Goal: Ask a question: Seek information or help from site administrators or community

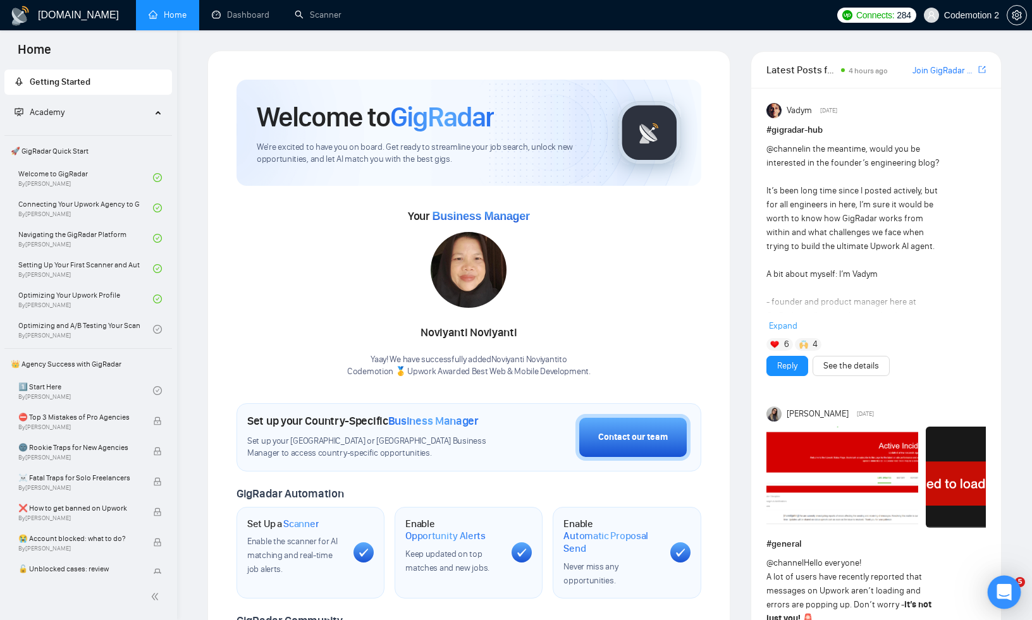
click at [1002, 589] on icon "Open Intercom Messenger" at bounding box center [1004, 592] width 21 height 21
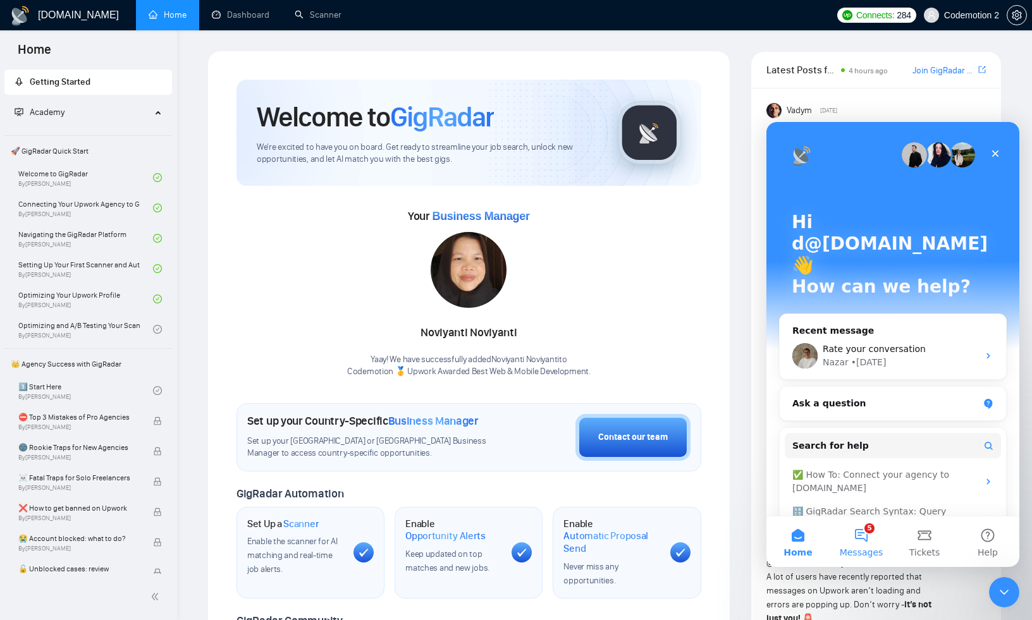
click at [856, 532] on button "5 Messages" at bounding box center [861, 542] width 63 height 51
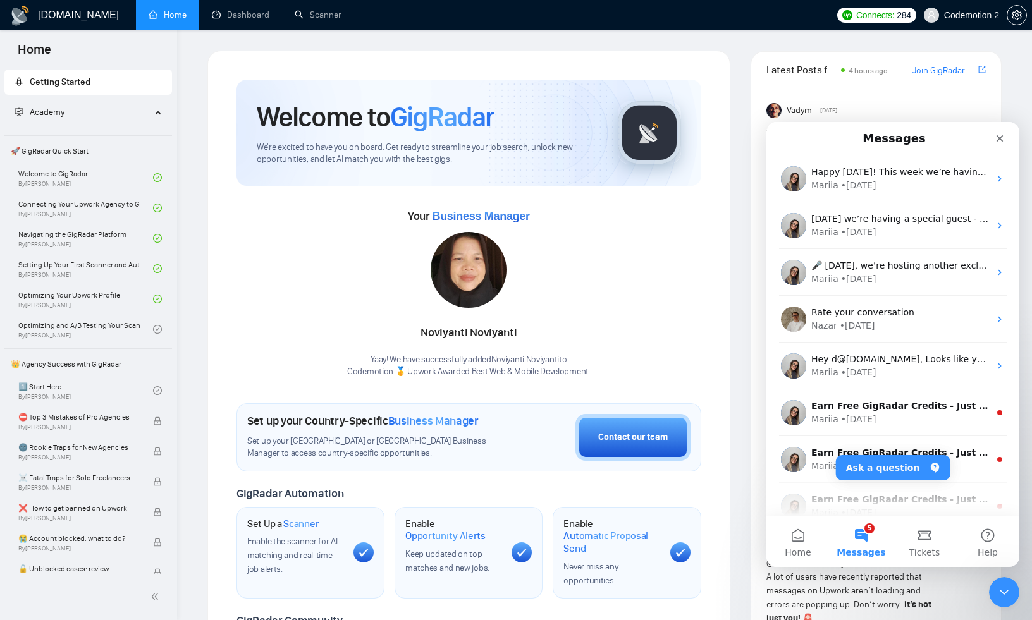
click at [963, 23] on span "Codemotion 2" at bounding box center [961, 15] width 90 height 40
click at [1017, 13] on icon "setting" at bounding box center [1016, 15] width 9 height 10
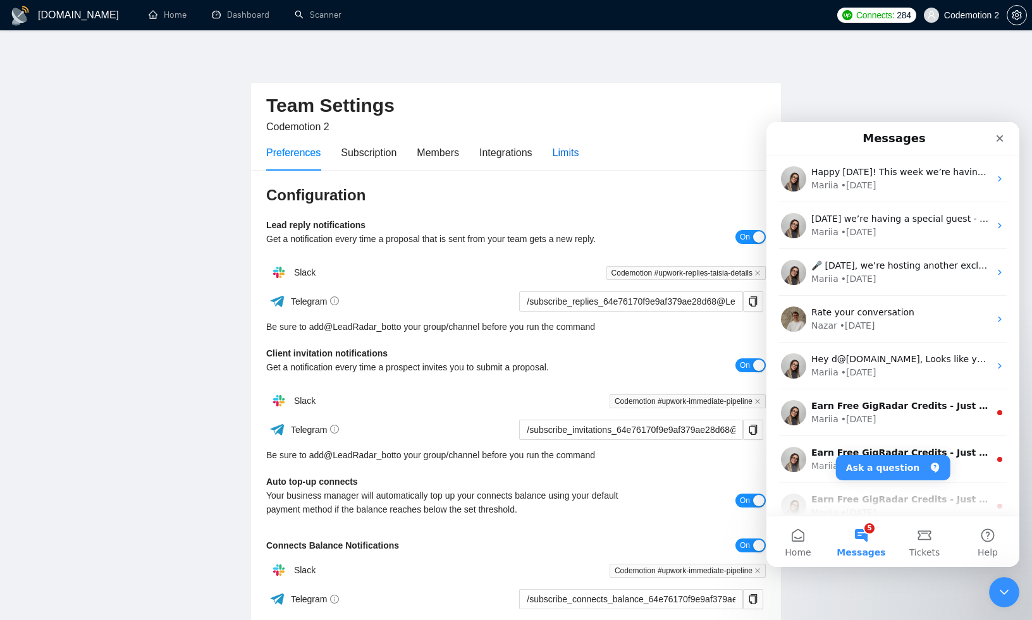
click at [576, 152] on div "Limits" at bounding box center [566, 153] width 27 height 16
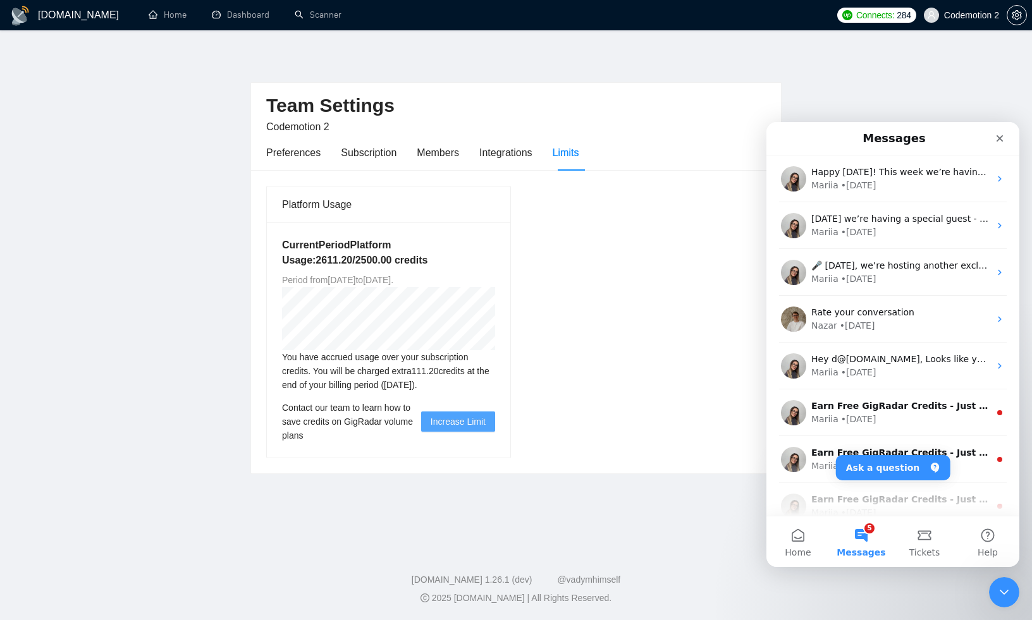
click at [476, 421] on span "Increase Limit" at bounding box center [458, 422] width 55 height 14
click at [443, 426] on span "Increase Limit" at bounding box center [458, 422] width 55 height 14
click at [445, 423] on span "Increase Limit" at bounding box center [458, 422] width 55 height 14
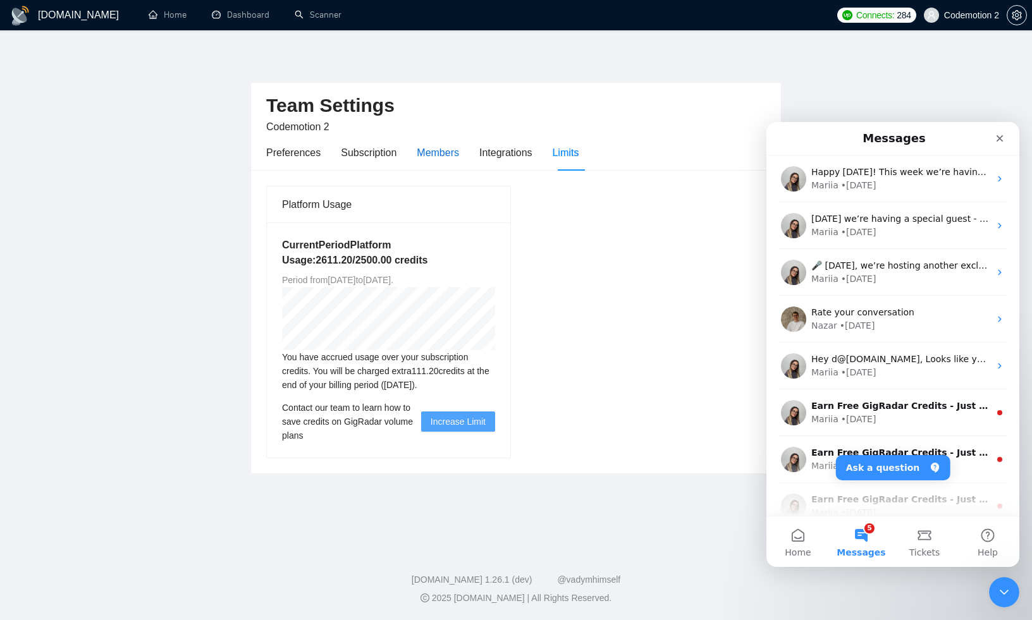
click at [431, 149] on div "Members" at bounding box center [438, 153] width 42 height 16
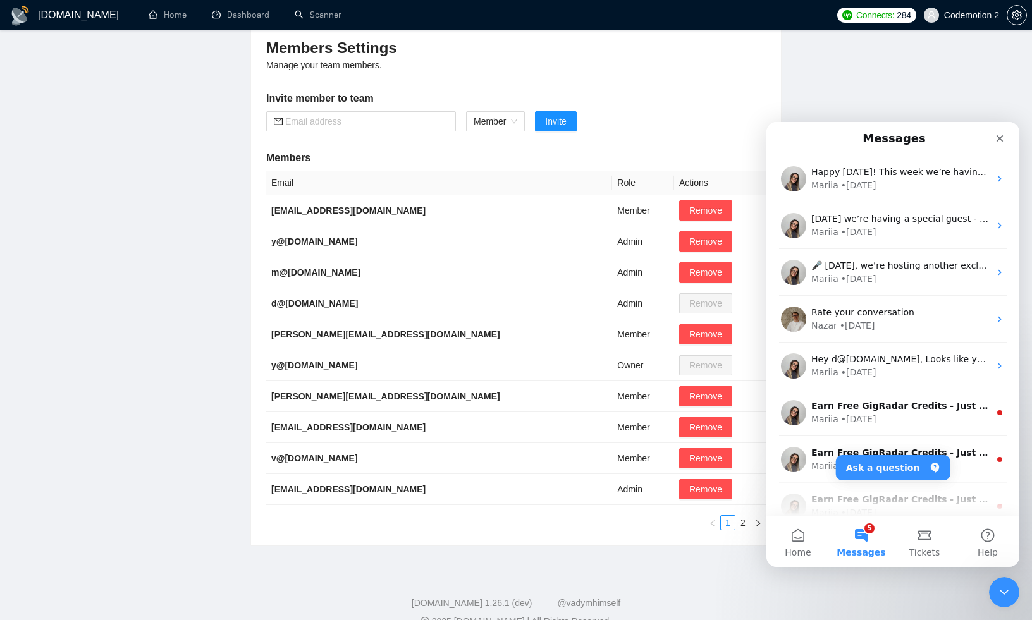
scroll to position [97, 0]
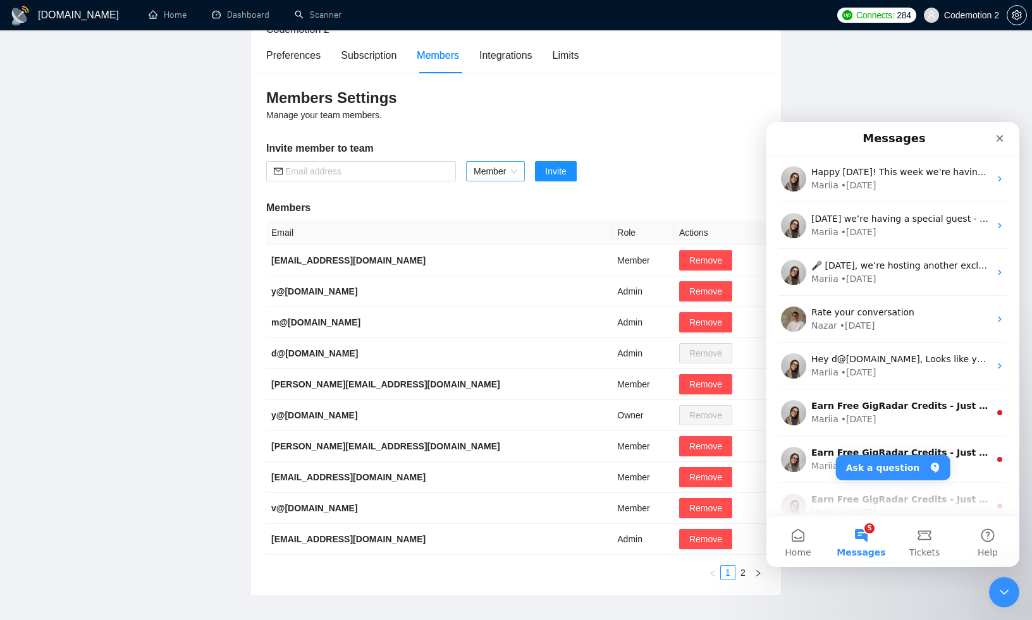
click at [520, 171] on div "Member" at bounding box center [495, 171] width 59 height 20
click at [540, 132] on div "Members Settings Manage your team members. Invite member to team Member Invite …" at bounding box center [516, 334] width 530 height 523
click at [887, 466] on button "Ask a question" at bounding box center [893, 467] width 114 height 25
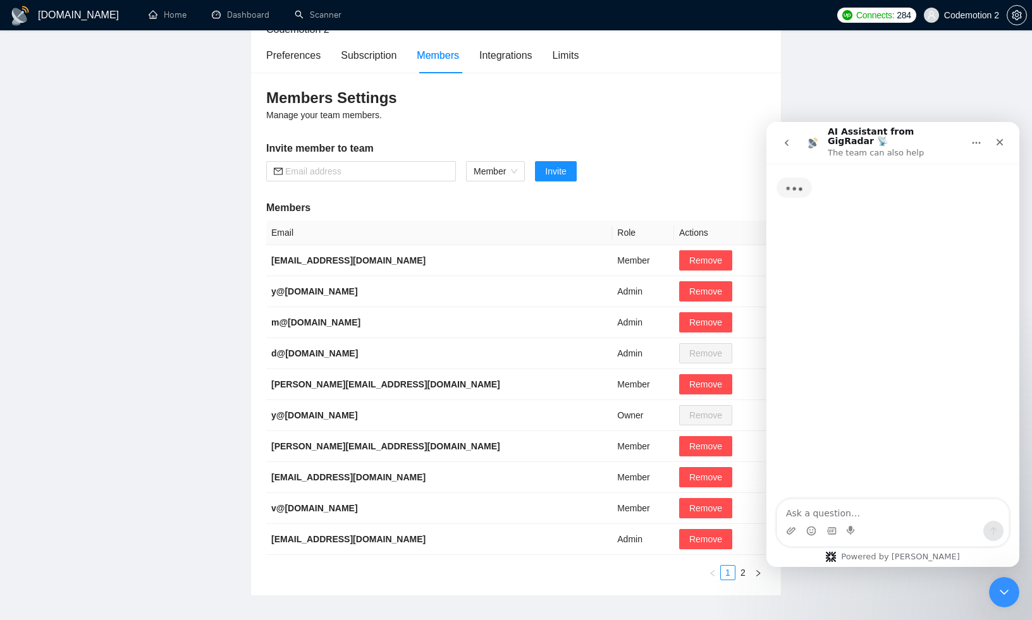
click at [832, 511] on textarea "Ask a question…" at bounding box center [892, 511] width 231 height 22
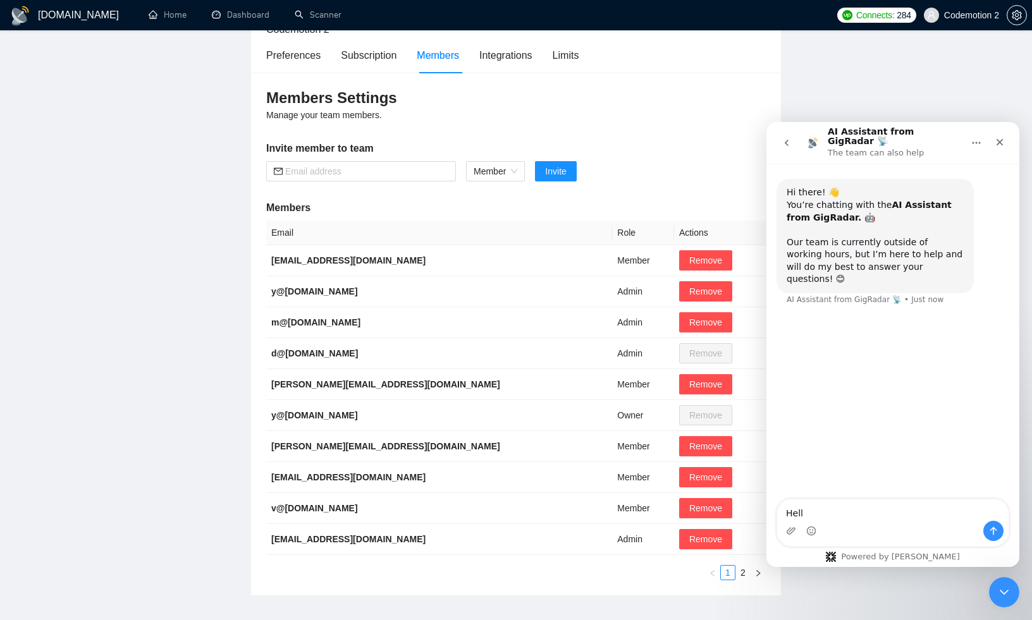
type textarea "Hello"
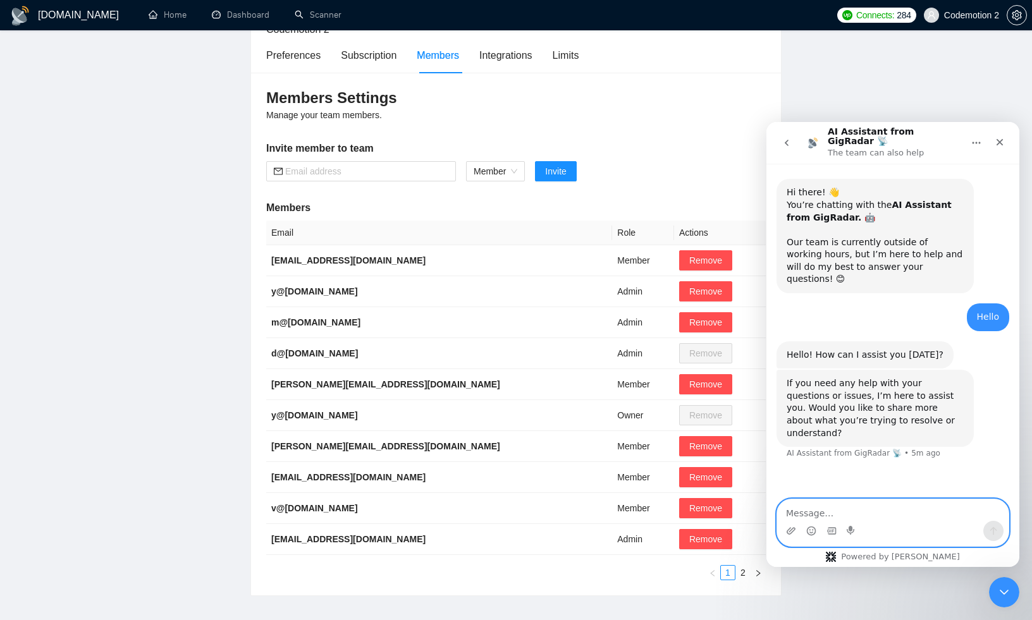
click at [841, 517] on textarea "Message…" at bounding box center [892, 511] width 231 height 22
click at [837, 517] on textarea "Message…" at bounding box center [892, 511] width 231 height 22
type textarea "y"
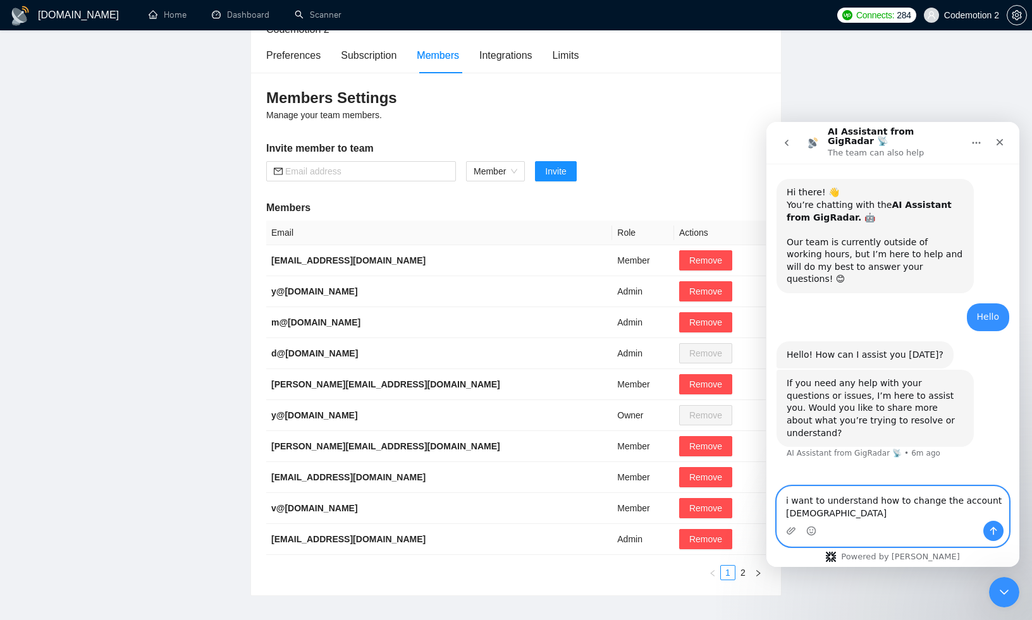
type textarea "i want to understand how to change the account ownership"
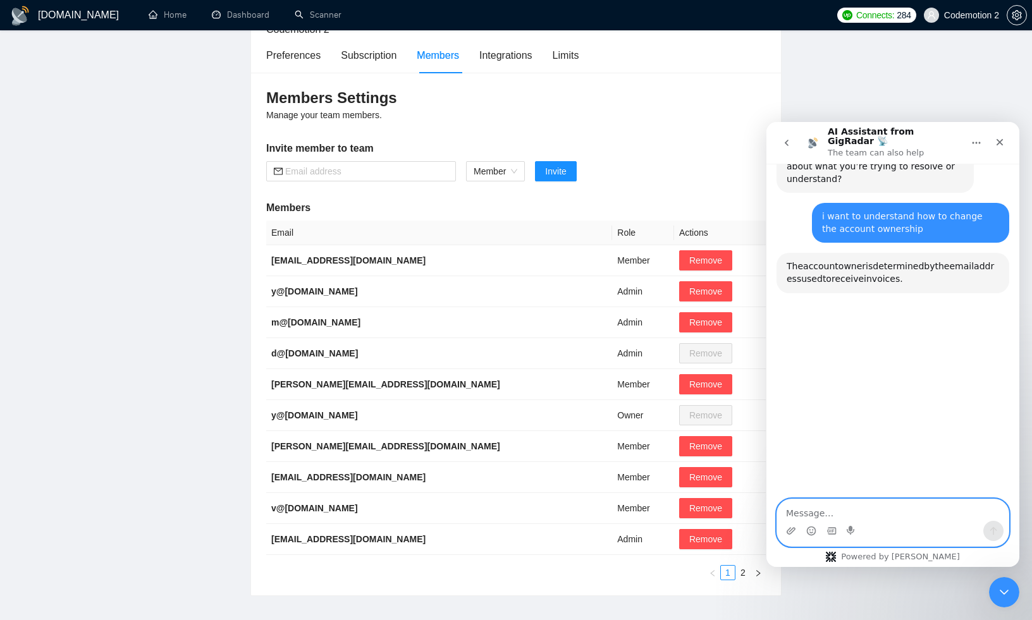
scroll to position [271, 0]
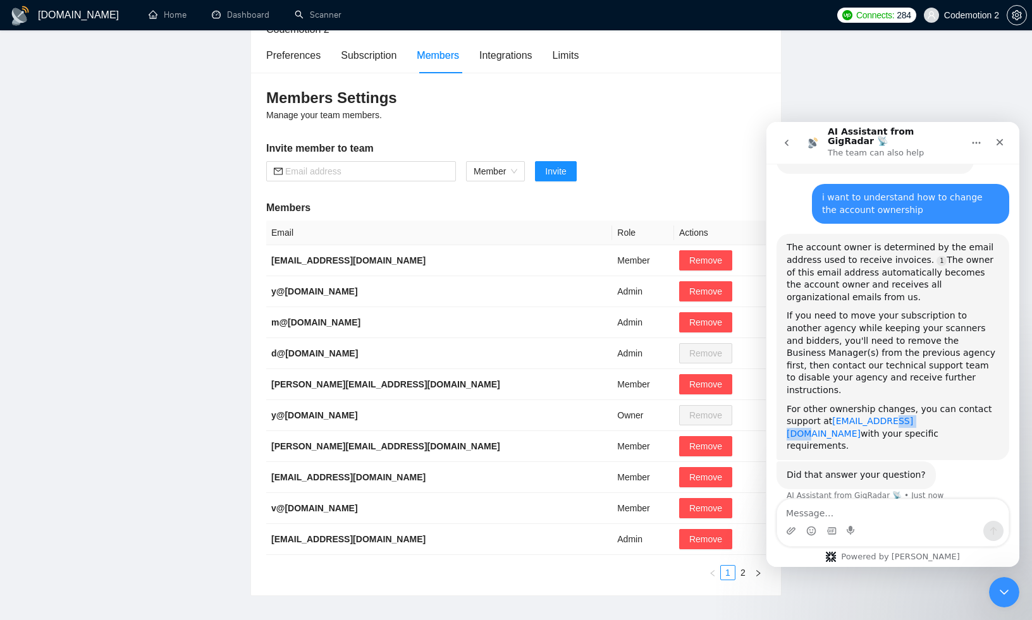
drag, startPoint x: 915, startPoint y: 375, endPoint x: 887, endPoint y: 375, distance: 27.8
click at [887, 404] on div "For other ownership changes, you can contact support at [EMAIL_ADDRESS][DOMAIN_…" at bounding box center [893, 428] width 213 height 49
click at [867, 251] on div "The account owner is determined by the email address used to receive invoices. …" at bounding box center [893, 273] width 213 height 62
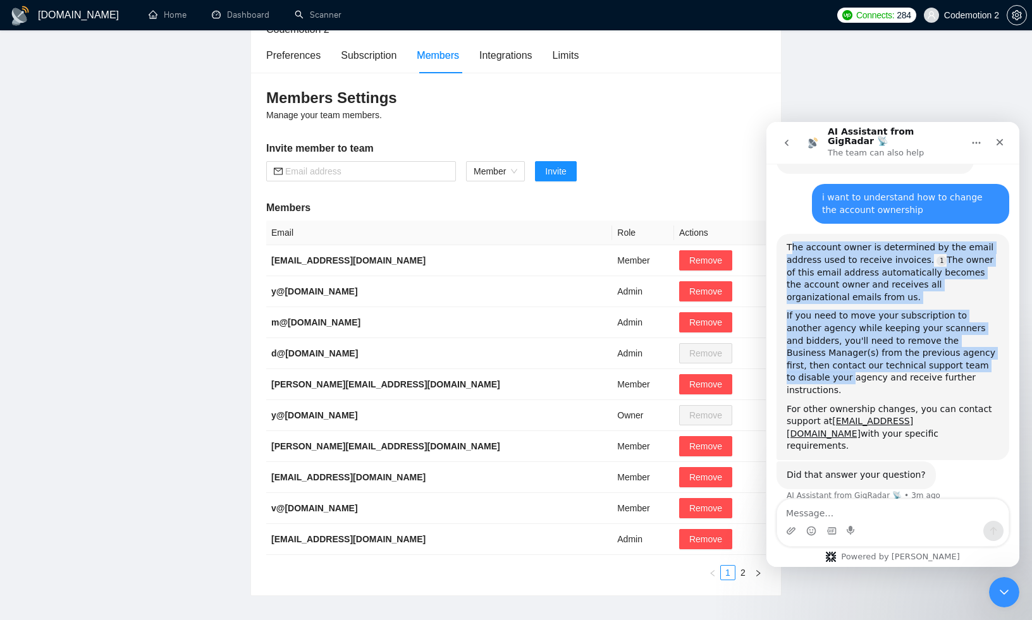
drag, startPoint x: 789, startPoint y: 213, endPoint x: 947, endPoint y: 330, distance: 195.8
click at [947, 330] on div "The account owner is determined by the email address used to receive invoices. …" at bounding box center [893, 347] width 213 height 211
click at [851, 242] on div "The account owner is determined by the email address used to receive invoices. …" at bounding box center [893, 273] width 213 height 62
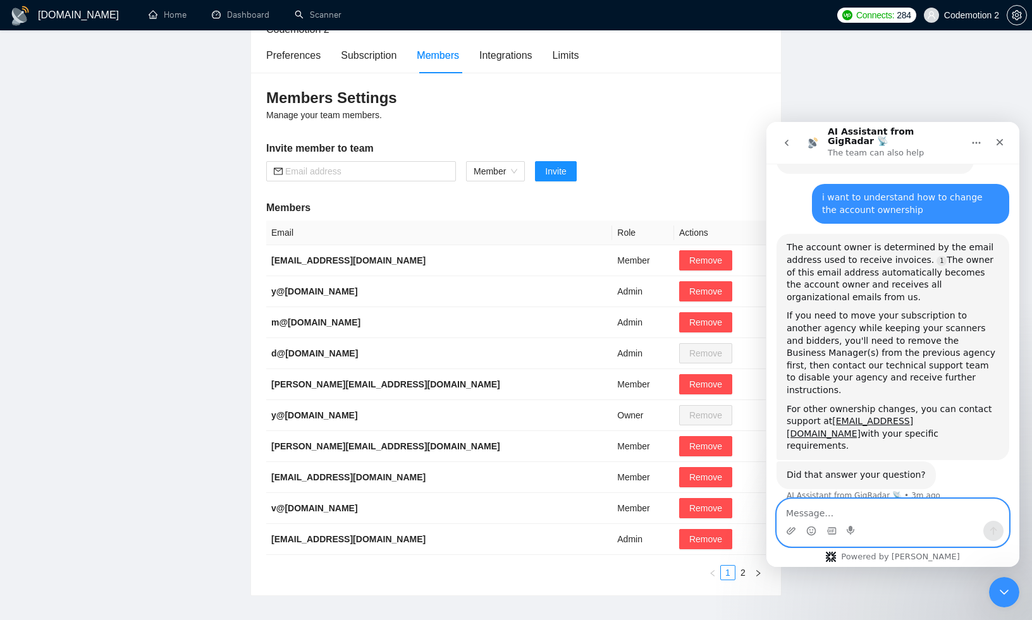
click at [810, 515] on textarea "Message…" at bounding box center [892, 511] width 231 height 22
type textarea "thnks"
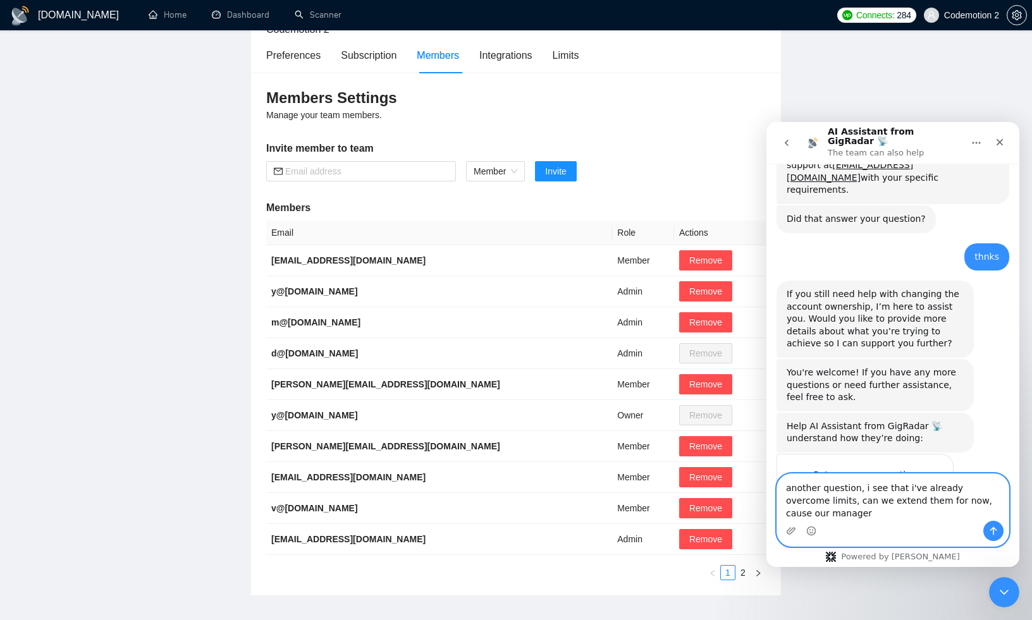
scroll to position [540, 0]
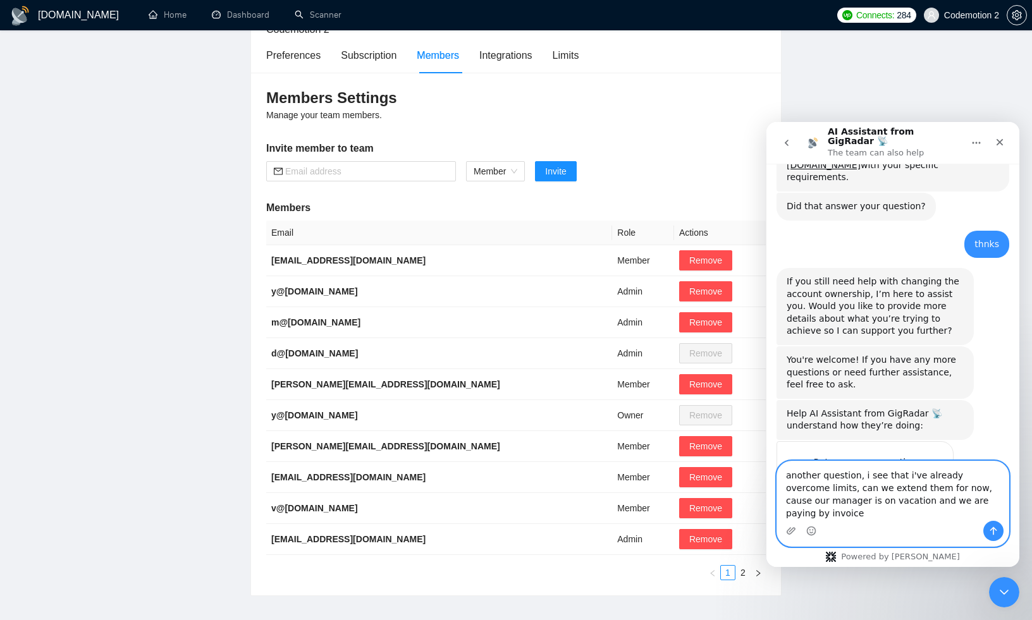
type textarea "another question, i see that i've already overcome limits, can we extend them f…"
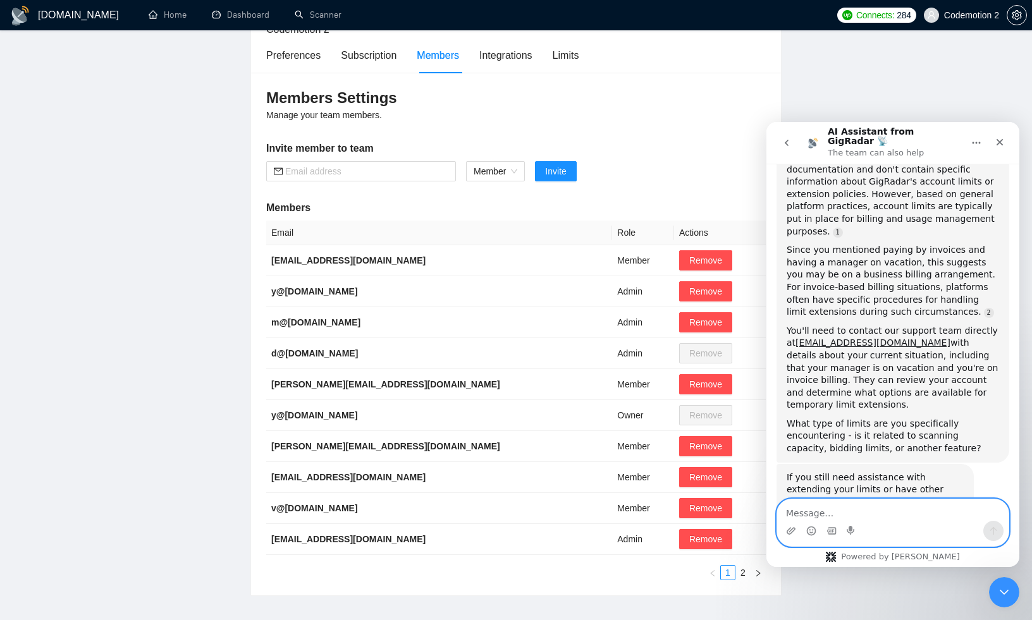
scroll to position [935, 0]
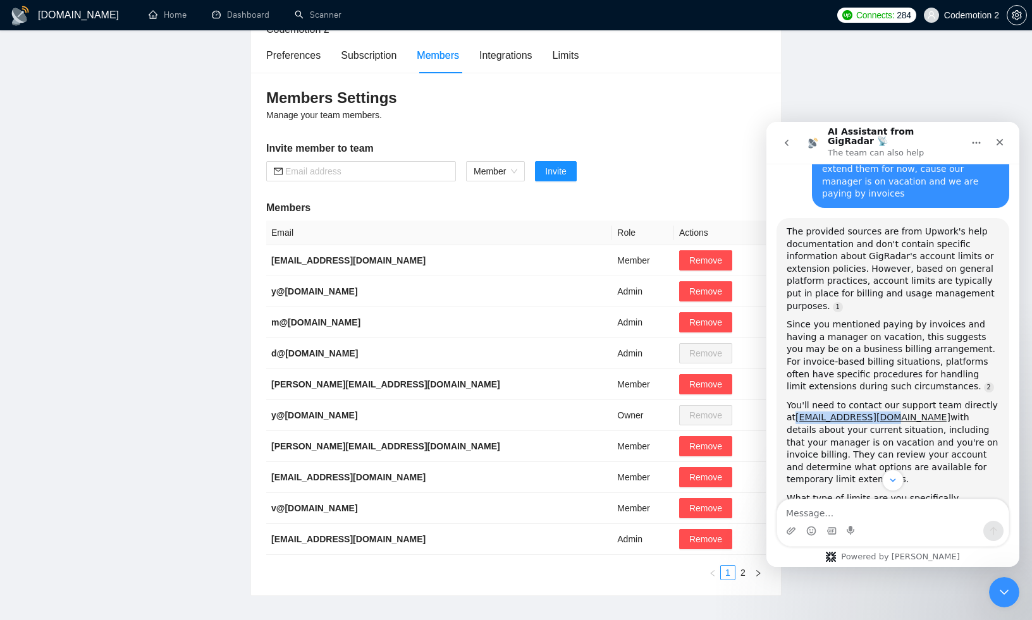
drag, startPoint x: 870, startPoint y: 348, endPoint x: 777, endPoint y: 348, distance: 93.0
click at [777, 348] on div "The provided sources are from Upwork's help documentation and don't contain spe…" at bounding box center [893, 377] width 233 height 319
copy link "[EMAIL_ADDRESS][DOMAIN_NAME]"
